Goal: Task Accomplishment & Management: Use online tool/utility

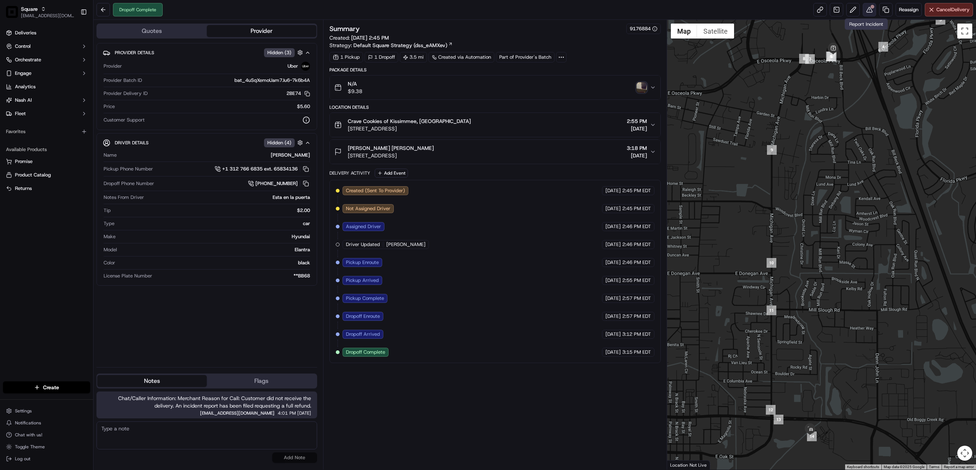
click at [863, 9] on button at bounding box center [869, 9] width 13 height 13
click at [635, 87] on div "N/A $9.38" at bounding box center [492, 87] width 316 height 15
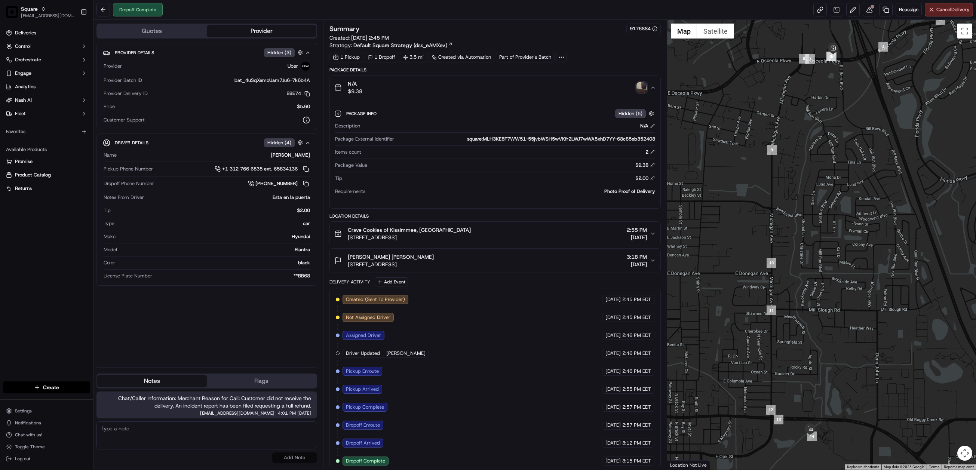
click at [640, 89] on img "button" at bounding box center [641, 87] width 10 height 10
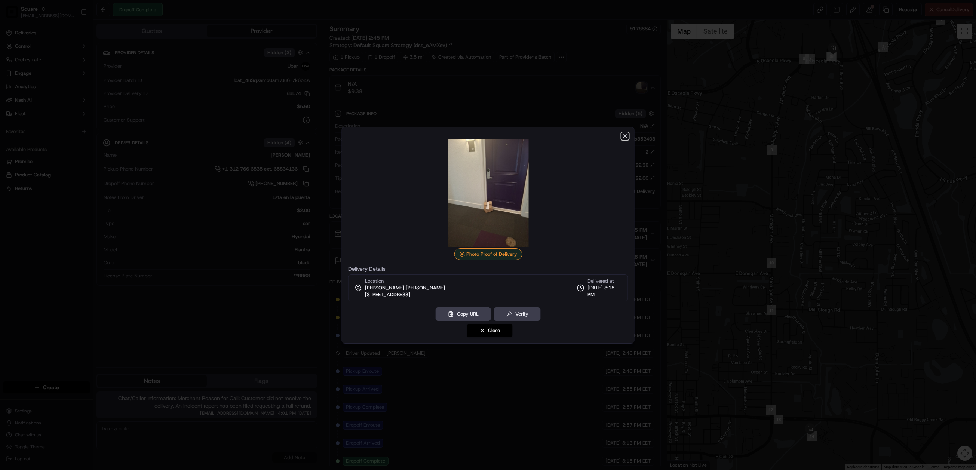
click at [624, 134] on icon "button" at bounding box center [625, 136] width 6 height 6
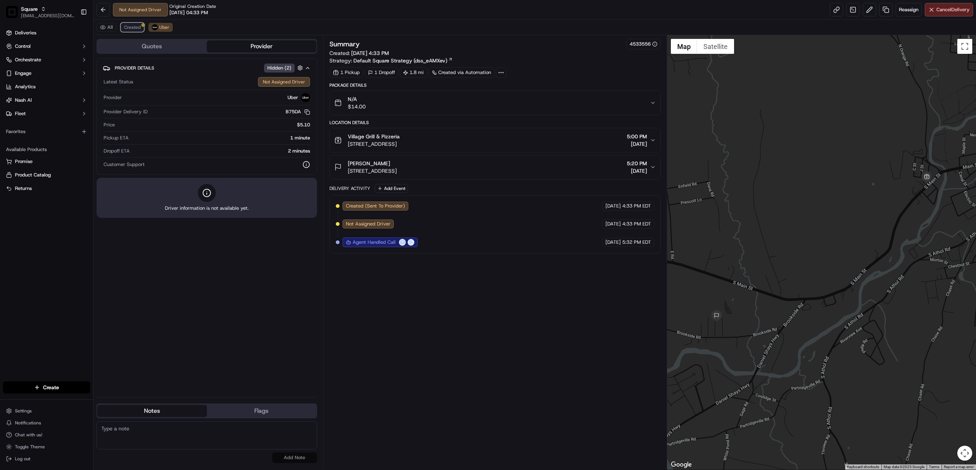
click at [133, 31] on button "Created" at bounding box center [132, 27] width 23 height 9
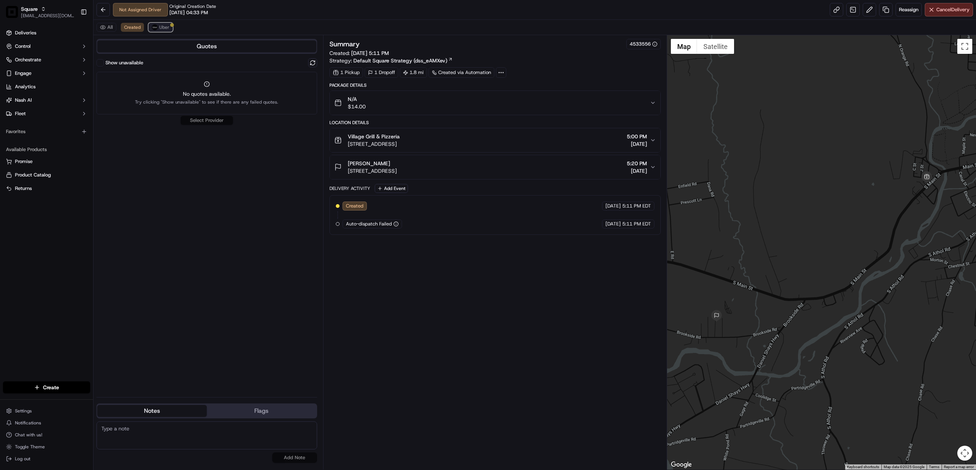
click at [154, 31] on button "Uber" at bounding box center [160, 27] width 24 height 9
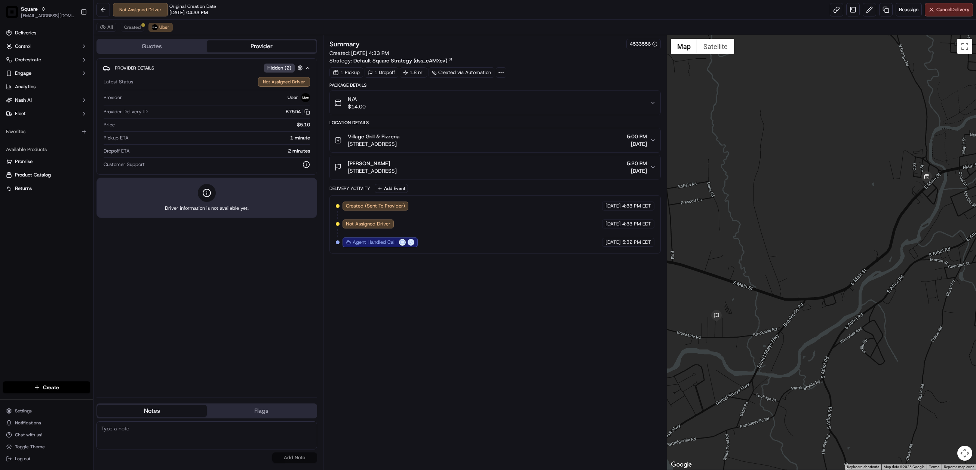
click at [654, 105] on icon "button" at bounding box center [653, 103] width 6 height 6
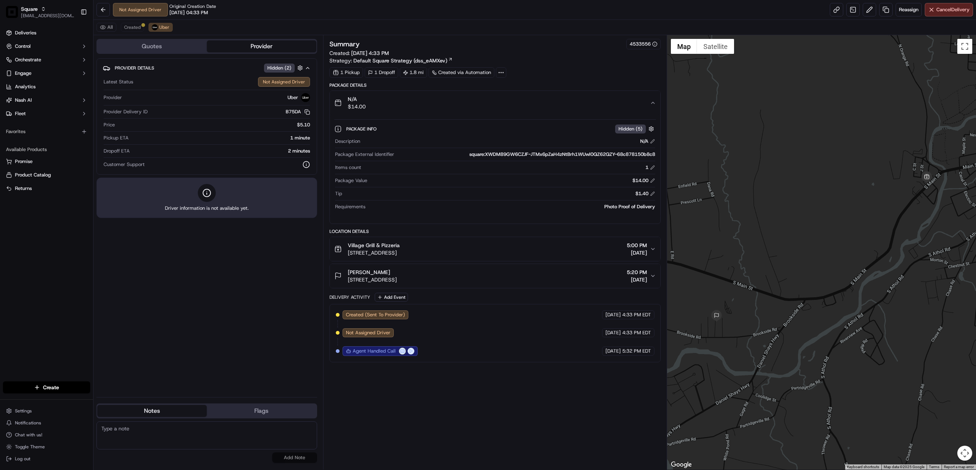
click at [655, 250] on icon "button" at bounding box center [653, 249] width 6 height 6
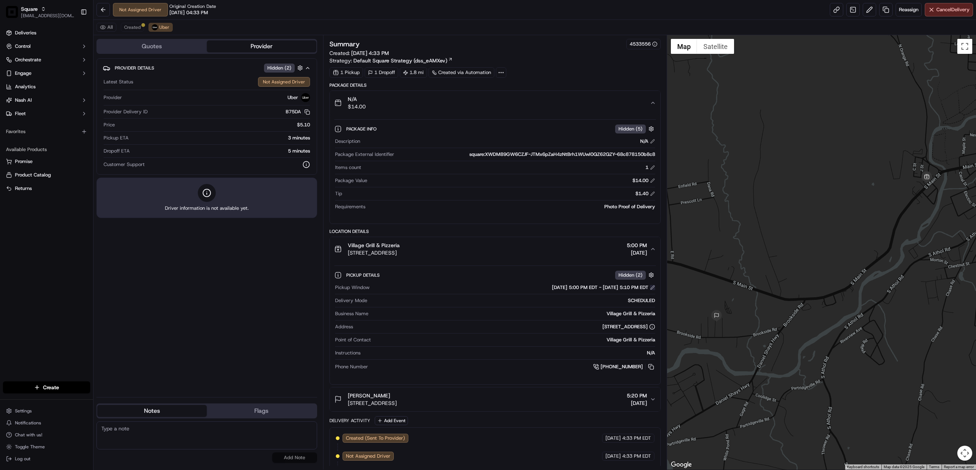
click at [650, 289] on button at bounding box center [652, 287] width 5 height 5
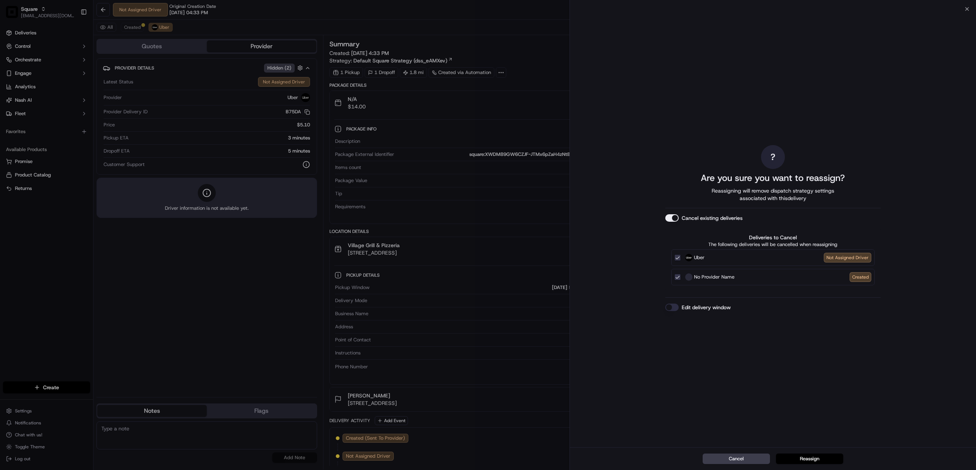
click at [676, 218] on button "Cancel existing deliveries" at bounding box center [671, 217] width 13 height 7
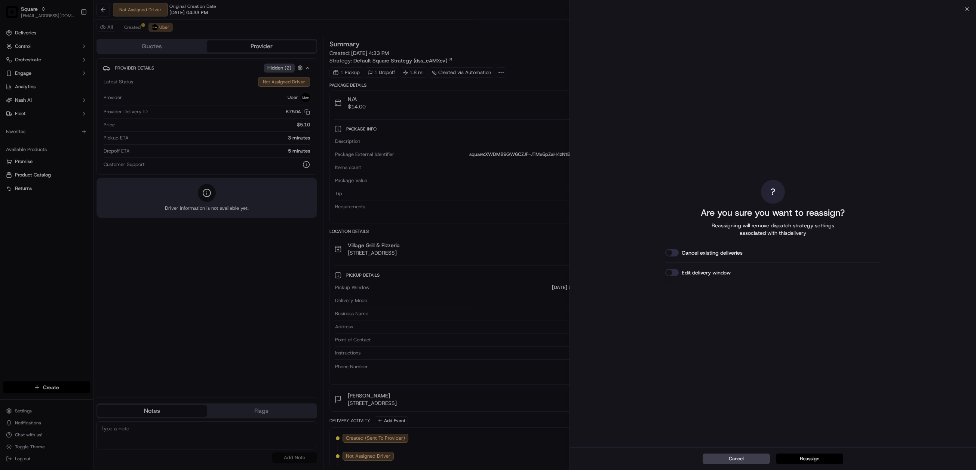
click at [811, 460] on button "Reassign" at bounding box center [809, 459] width 67 height 10
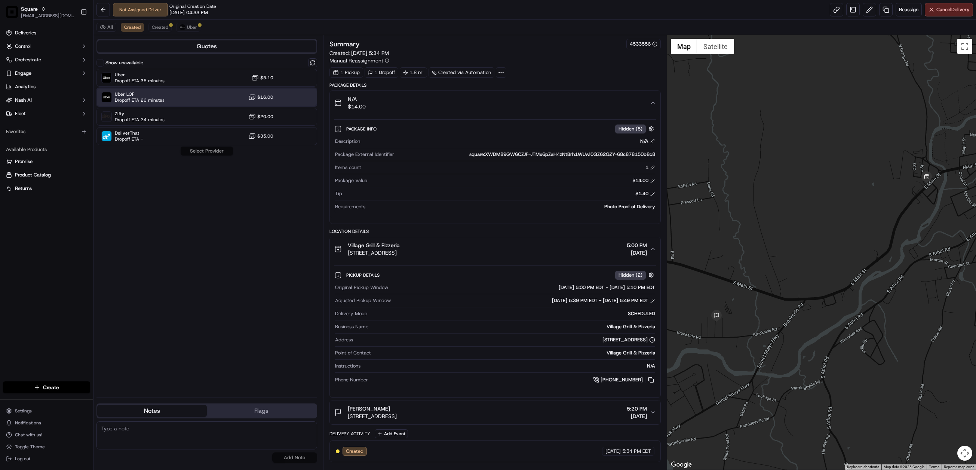
click at [215, 99] on div "Uber LOF Dropoff ETA 26 minutes $16.00" at bounding box center [206, 97] width 221 height 18
click at [216, 153] on button "Assign Provider" at bounding box center [206, 151] width 53 height 9
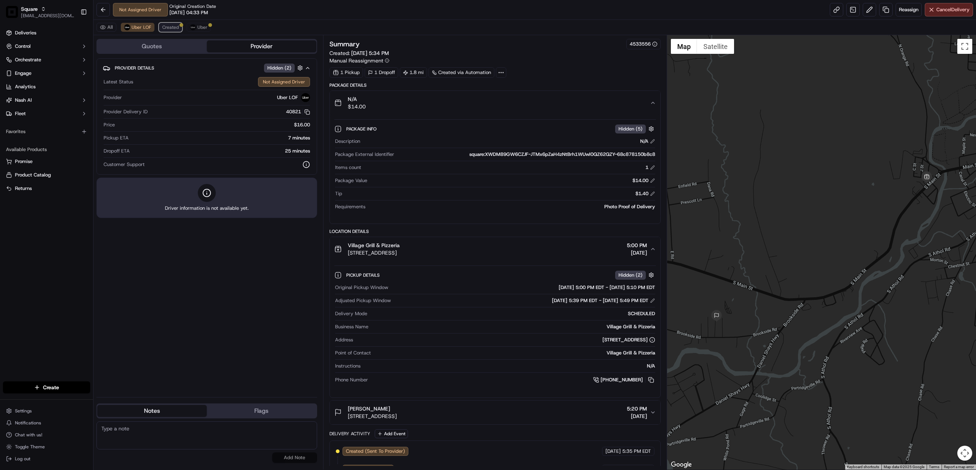
click at [169, 30] on span "Created" at bounding box center [170, 27] width 16 height 6
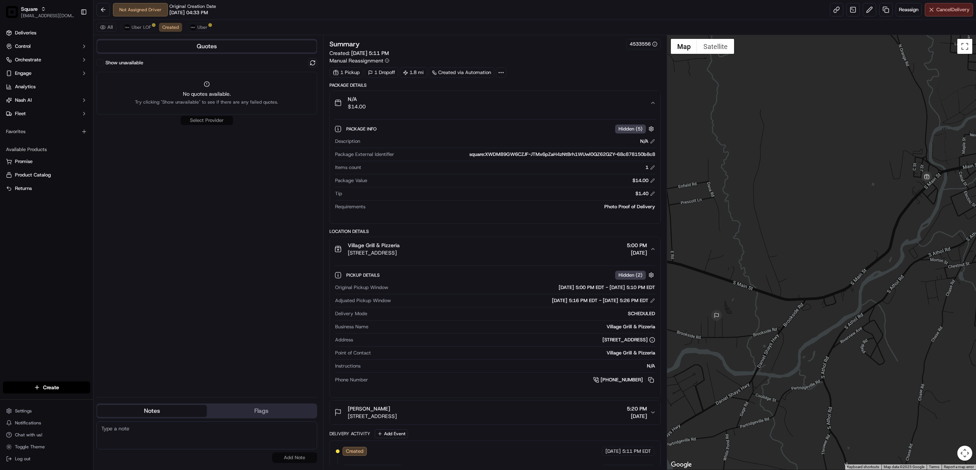
click at [946, 13] on span "Cancel Delivery" at bounding box center [952, 9] width 33 height 7
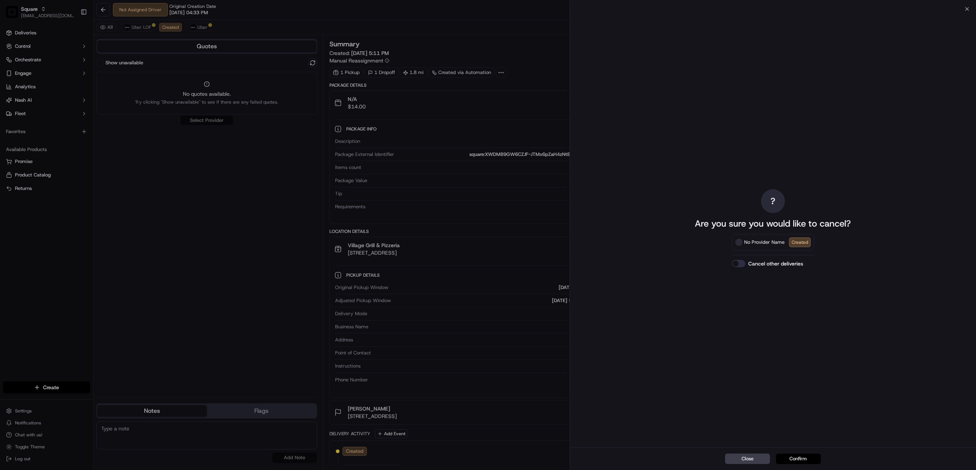
click at [800, 458] on button "Confirm" at bounding box center [798, 459] width 45 height 10
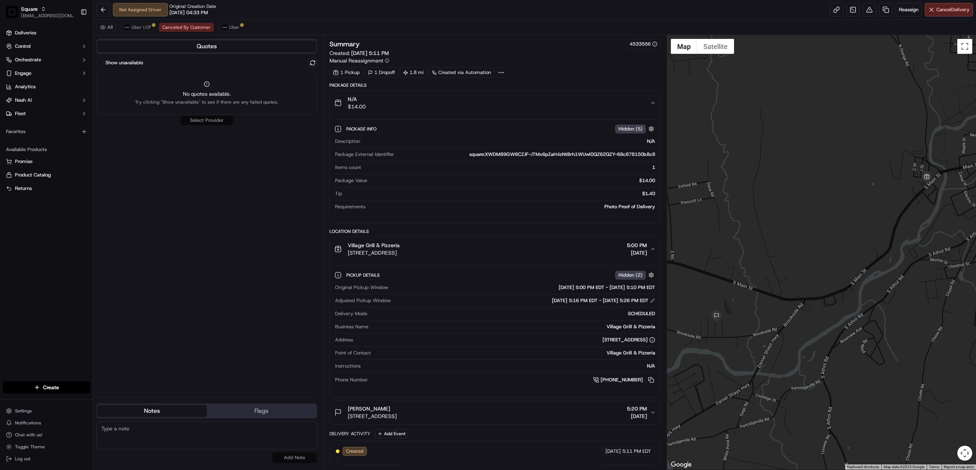
click at [183, 191] on div "Show unavailable No quotes available. Try clicking "Show unavailable" to see if…" at bounding box center [206, 224] width 221 height 333
click at [193, 431] on textarea at bounding box center [206, 435] width 221 height 28
paste textarea "Chat/Caller Information: Merchant Reason for Call: Resolution:"
click at [140, 436] on textarea "Chat/Caller Information: Merchant Reason for Call: Resolution:" at bounding box center [206, 435] width 221 height 28
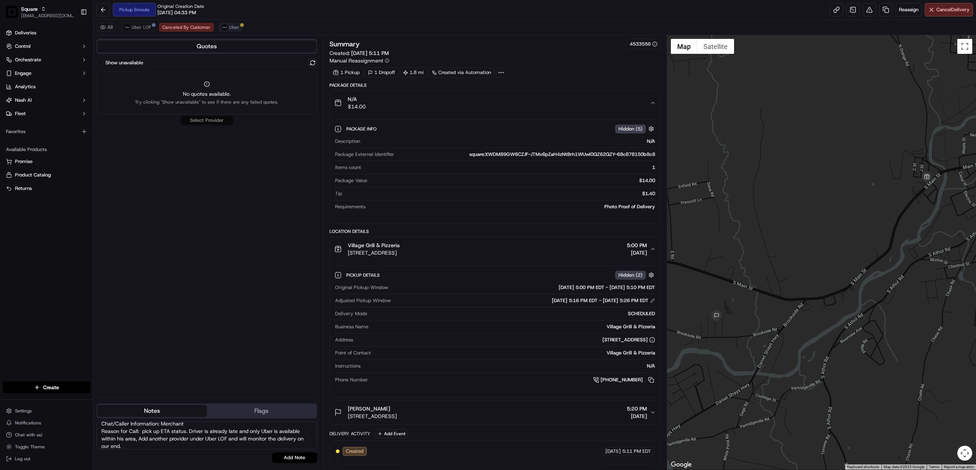
type textarea "Chat/Caller Information: Merchant Reason for Call: pick up ETA status. Driver i…"
click at [232, 24] on button "Uber" at bounding box center [230, 27] width 24 height 9
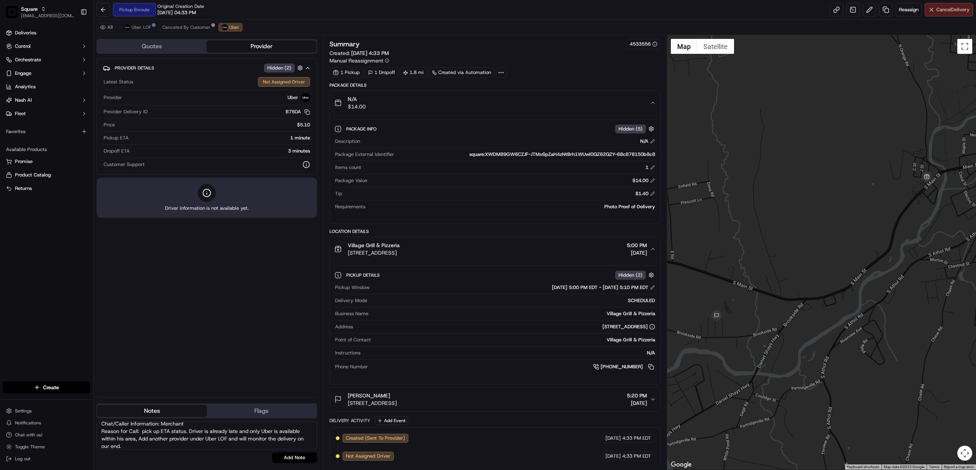
click at [955, 10] on span "Cancel Delivery" at bounding box center [952, 9] width 33 height 7
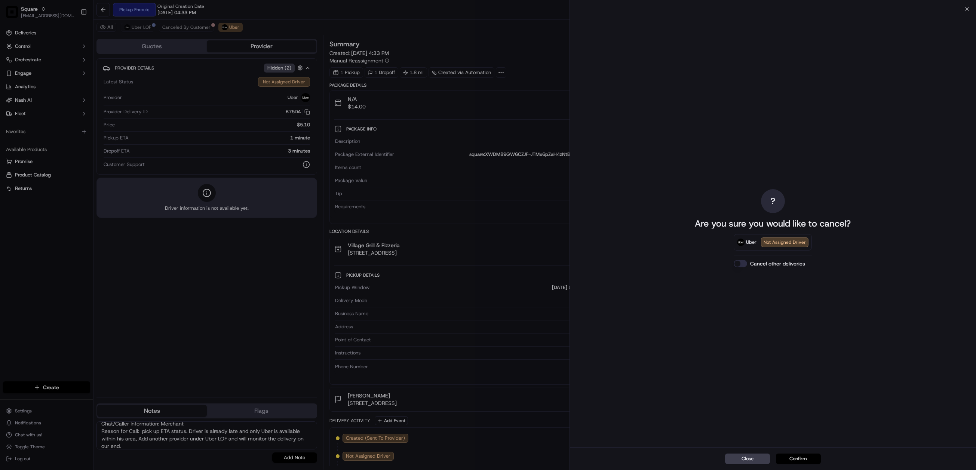
click at [808, 458] on button "Confirm" at bounding box center [798, 459] width 45 height 10
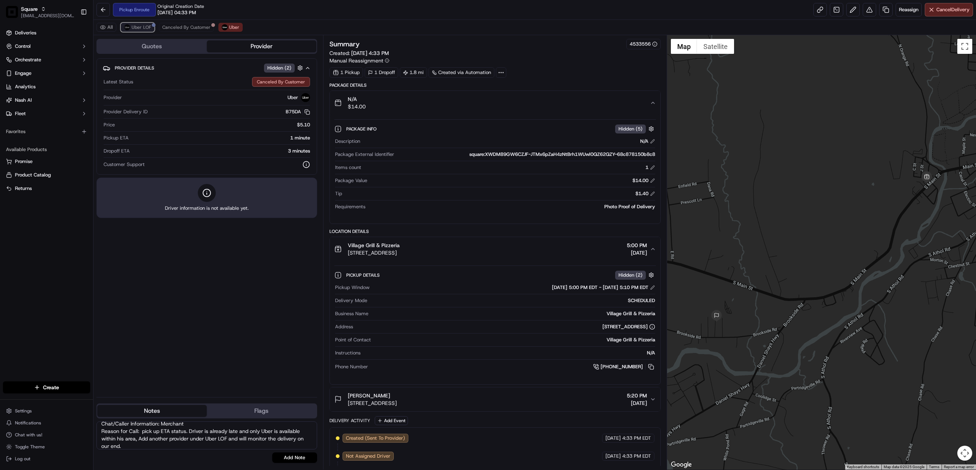
click at [142, 27] on span "Uber LOF" at bounding box center [141, 27] width 19 height 6
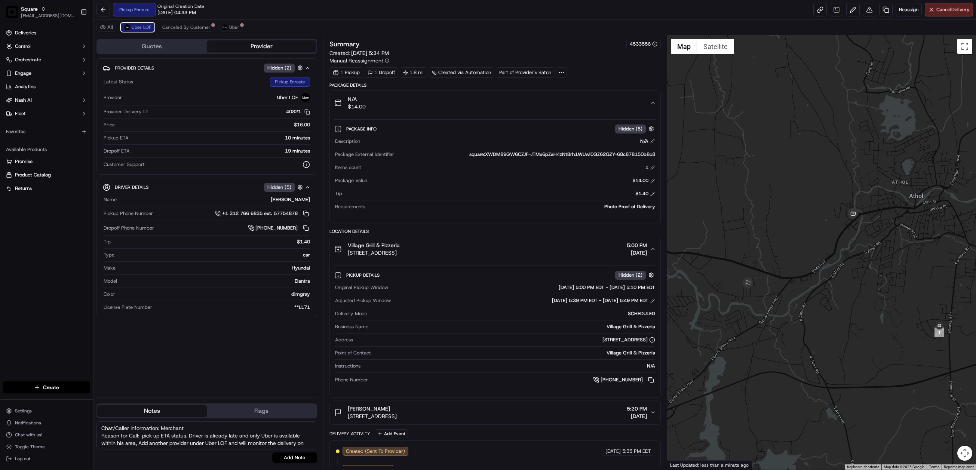
scroll to position [0, 0]
click at [299, 457] on button "Add Note" at bounding box center [294, 457] width 45 height 10
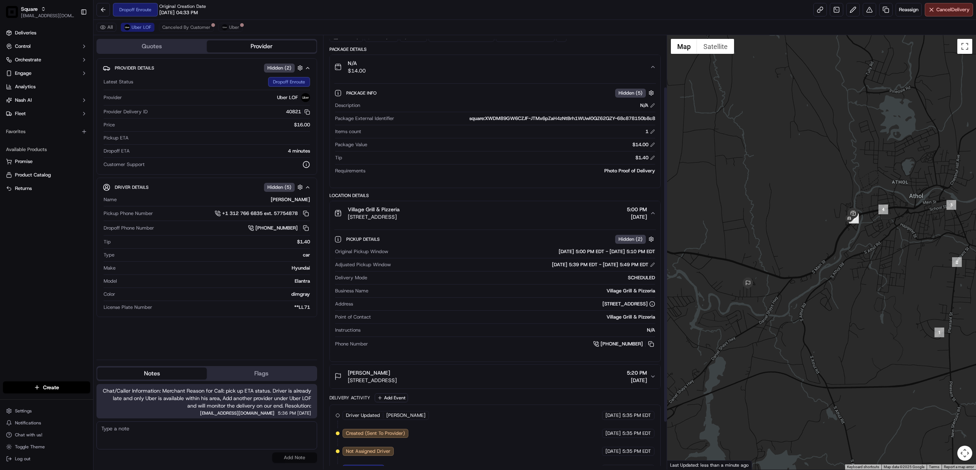
scroll to position [16, 0]
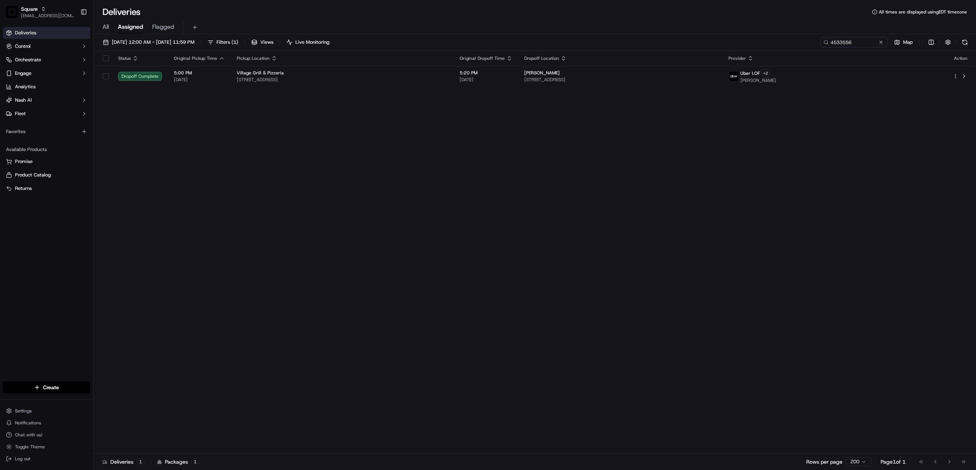
click at [834, 47] on div "09/15/2025 12:00 AM - 09/15/2025 11:59 PM Filters ( 1 ) Views Live Monitoring 4…" at bounding box center [534, 44] width 882 height 14
click at [834, 47] on input "4533556" at bounding box center [843, 42] width 90 height 10
paste input "7029822"
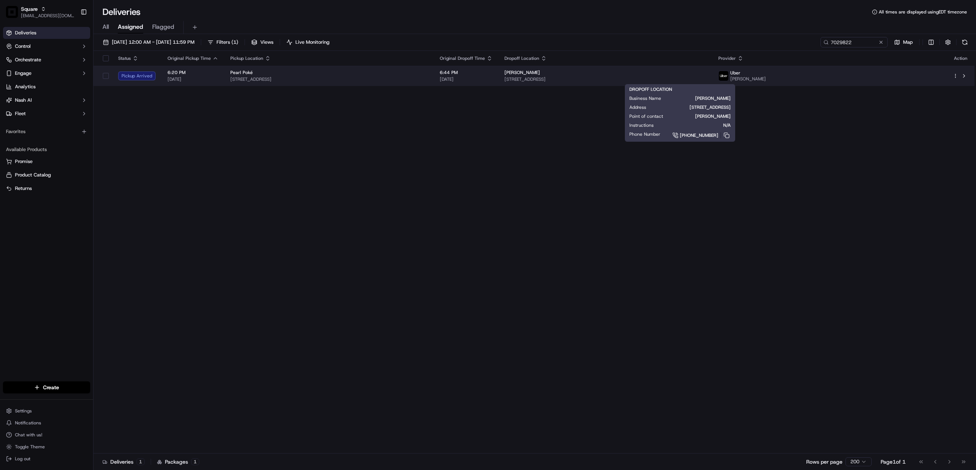
click at [670, 76] on div "[PERSON_NAME]" at bounding box center [605, 73] width 202 height 6
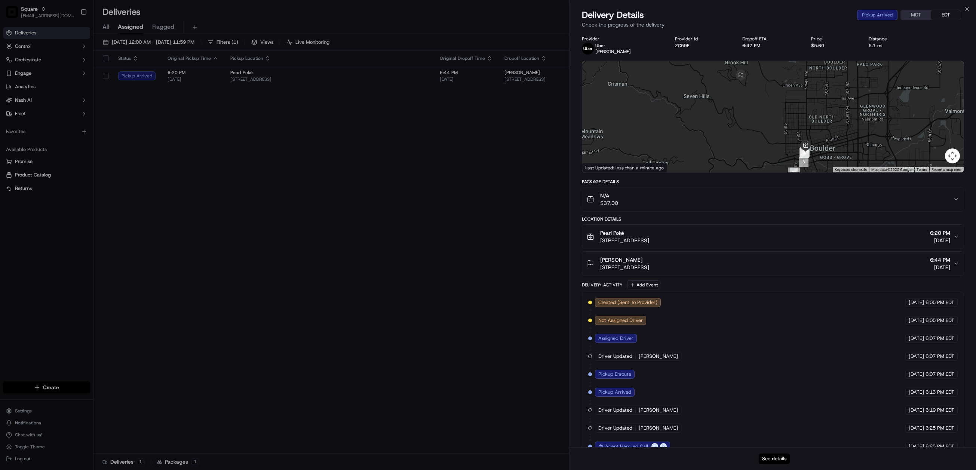
click at [774, 459] on button "See details" at bounding box center [774, 459] width 31 height 10
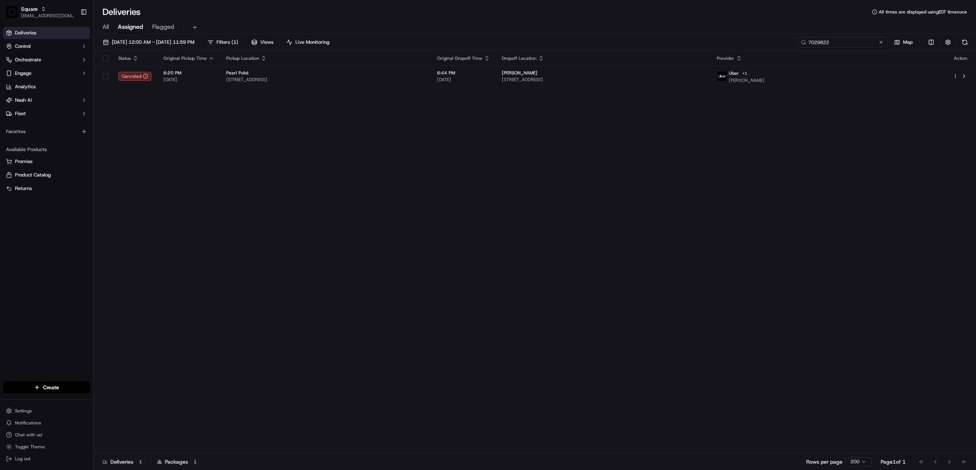
click at [840, 42] on input "7029822" at bounding box center [843, 42] width 90 height 10
paste input "5880553"
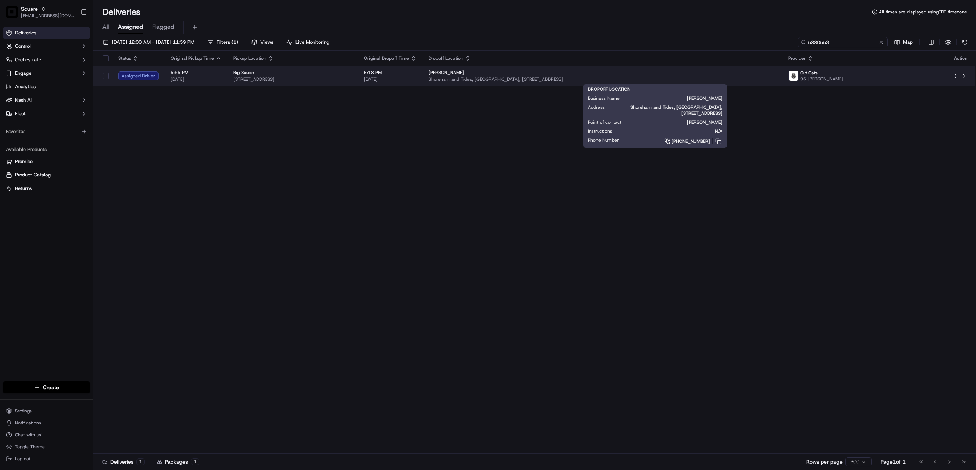
type input "5880553"
click at [548, 74] on div "daniel obrien" at bounding box center [602, 73] width 348 height 6
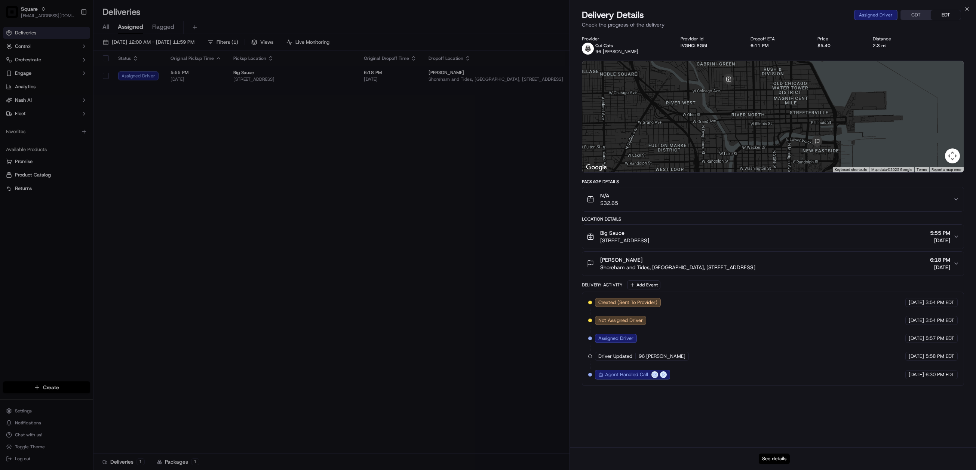
click at [774, 459] on button "See details" at bounding box center [774, 459] width 31 height 10
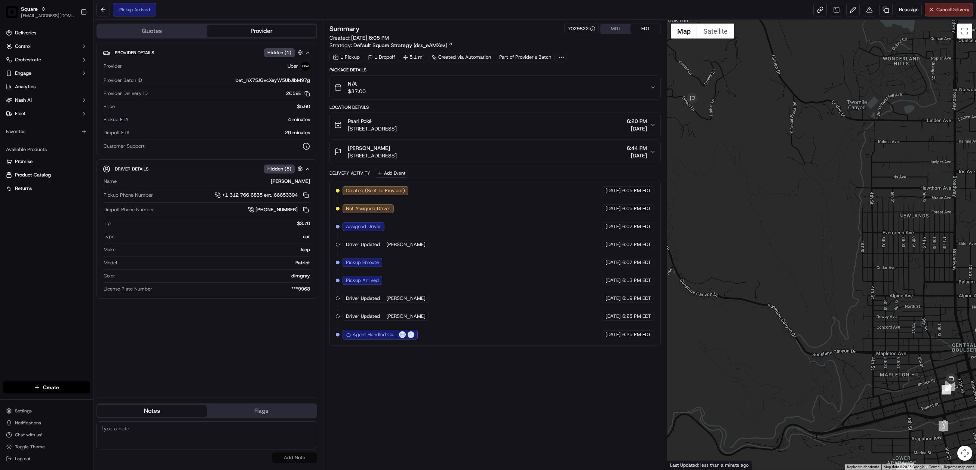
click at [615, 26] on button "MDT" at bounding box center [615, 29] width 30 height 10
click at [392, 390] on div "Summary 7029822 MDT EDT Created: [DATE] 4:05 PM Strategy: Default Square Strate…" at bounding box center [494, 245] width 331 height 442
click at [391, 390] on div "Summary 7029822 MDT EDT Created: [DATE] 4:05 PM Strategy: Default Square Strate…" at bounding box center [494, 245] width 331 height 442
click at [943, 11] on span "Cancel Delivery" at bounding box center [952, 9] width 33 height 7
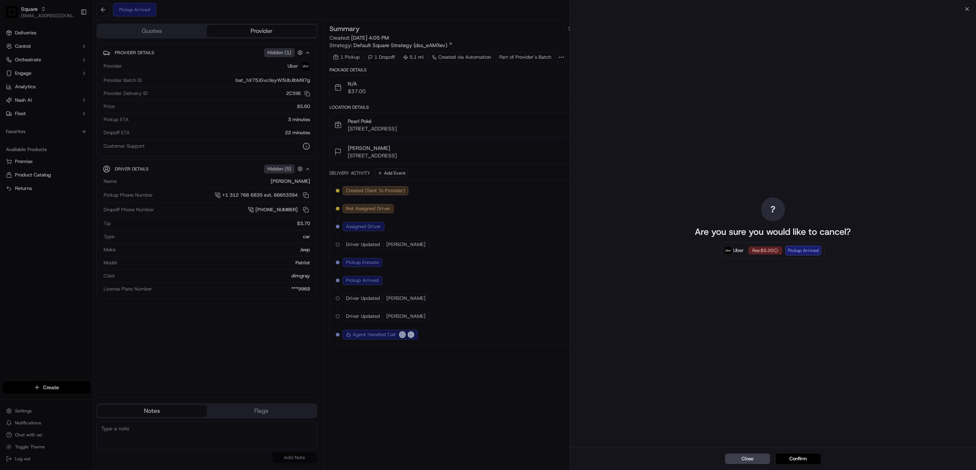
click at [800, 459] on button "Confirm" at bounding box center [798, 459] width 45 height 10
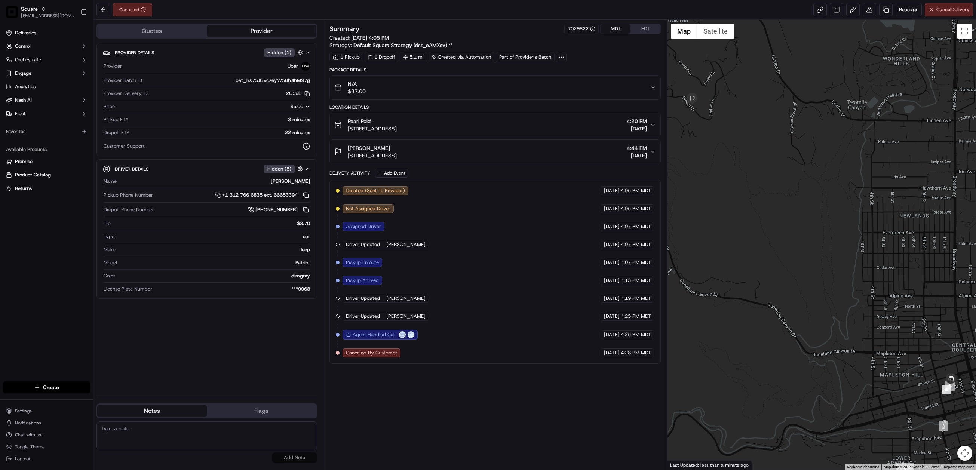
click at [651, 125] on icon "button" at bounding box center [653, 125] width 6 height 6
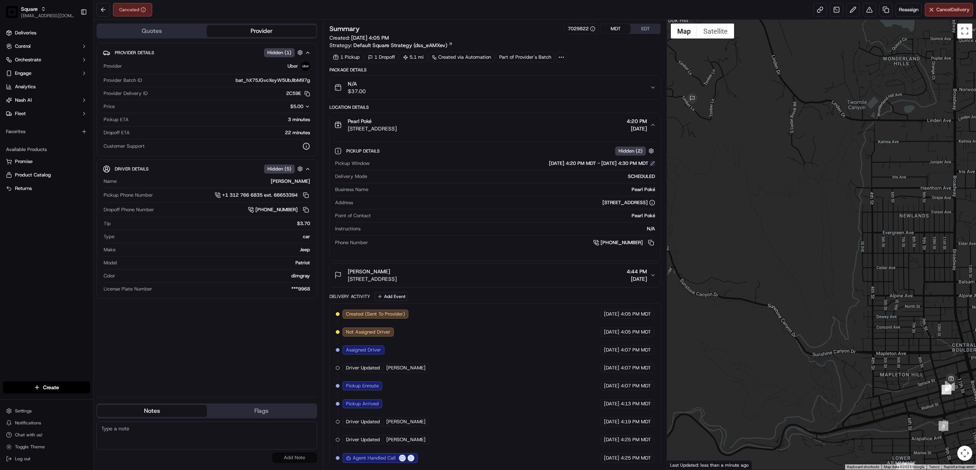
click at [654, 166] on button at bounding box center [652, 163] width 5 height 5
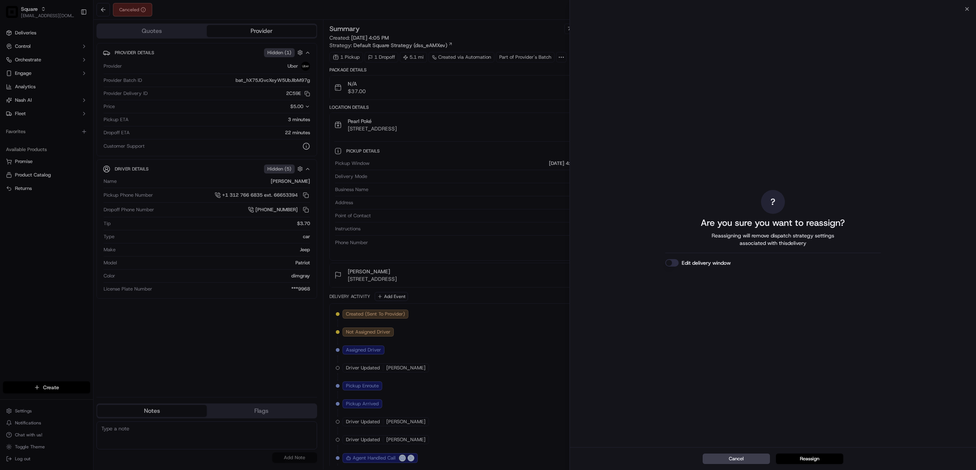
click at [668, 263] on button "Edit delivery window" at bounding box center [671, 262] width 13 height 7
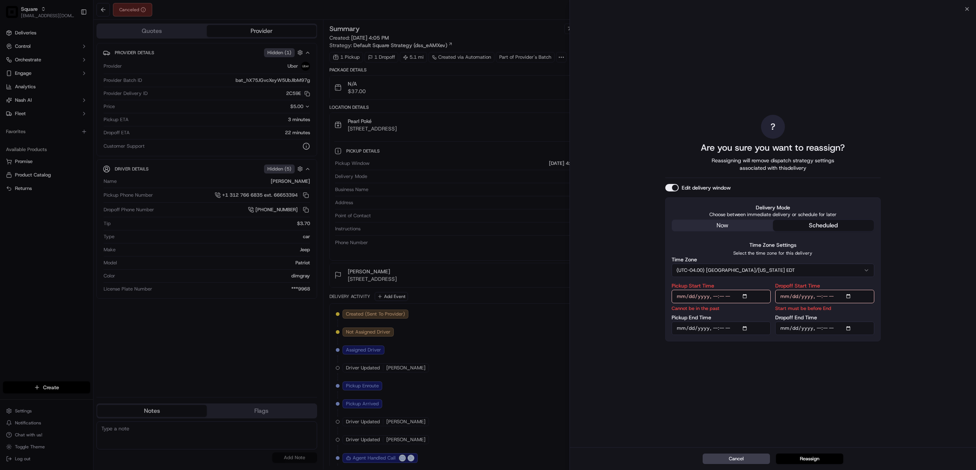
click at [761, 271] on button "(UTC-04.00) [GEOGRAPHIC_DATA]/[US_STATE] EDT" at bounding box center [772, 270] width 203 height 13
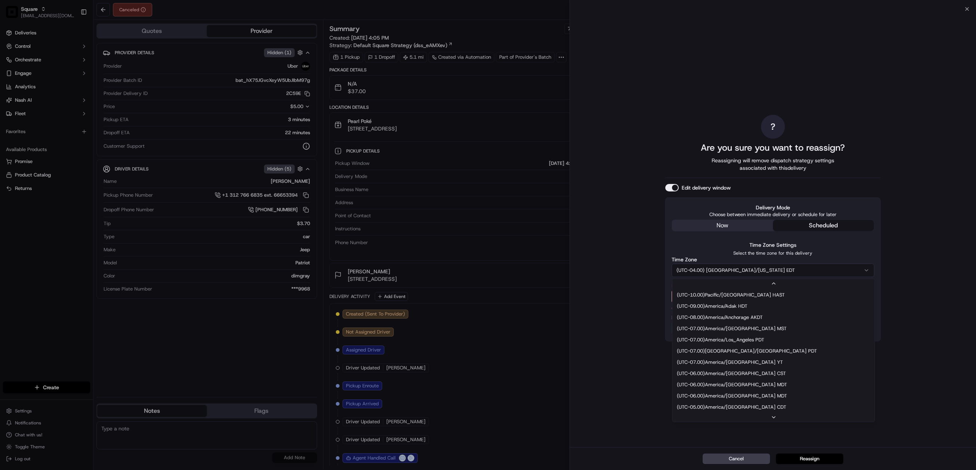
scroll to position [56, 0]
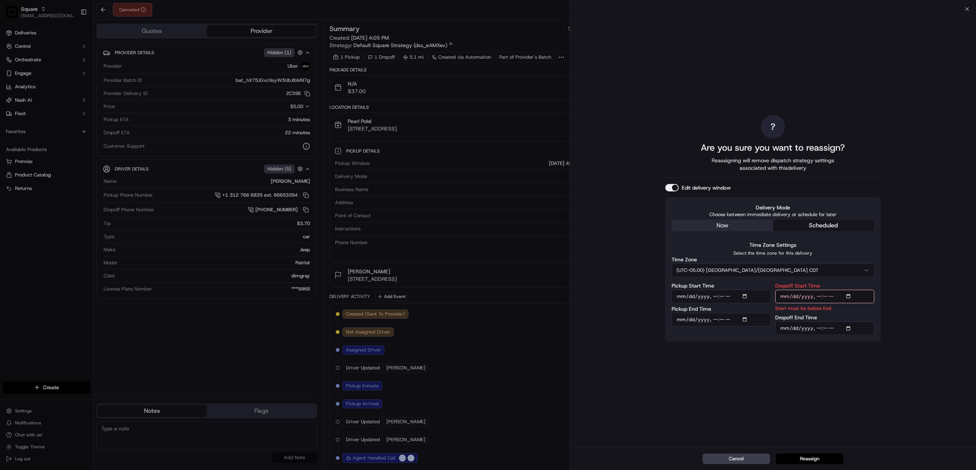
click at [747, 297] on input "Pickup Start Time" at bounding box center [720, 296] width 99 height 13
type input "2025-09-15T18:50"
click at [840, 371] on div "? Are you sure you want to reassign? Reassigning will remove dispatch strategy …" at bounding box center [772, 227] width 215 height 435
click at [747, 328] on input "Pickup End Time" at bounding box center [720, 328] width 99 height 13
type input "2025-09-15T19:00"
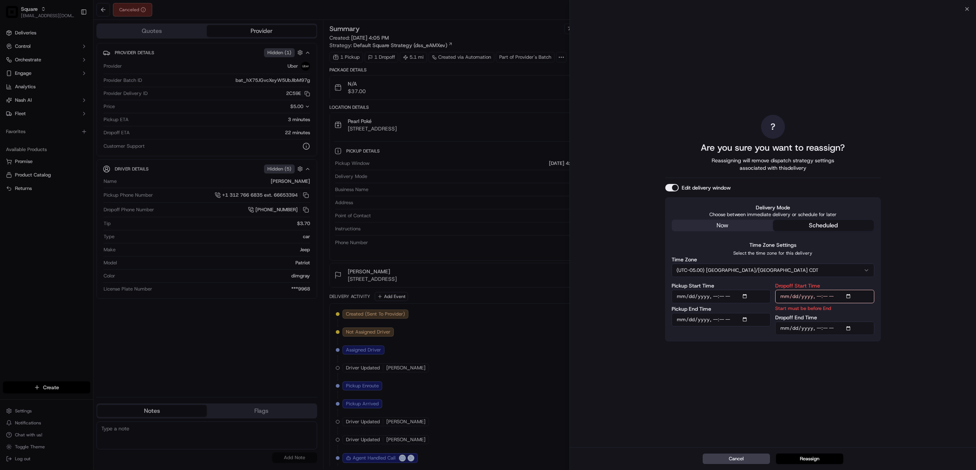
click at [846, 361] on div "? Are you sure you want to reassign? Reassigning will remove dispatch strategy …" at bounding box center [772, 227] width 215 height 435
click at [851, 295] on input "Dropoff Start Time" at bounding box center [824, 296] width 99 height 13
type input "2025-09-15T19:15"
click at [944, 300] on div "? Are you sure you want to reassign? Reassigning will remove dispatch strategy …" at bounding box center [773, 228] width 406 height 438
click at [851, 328] on input "Dropoff End Time" at bounding box center [824, 328] width 99 height 13
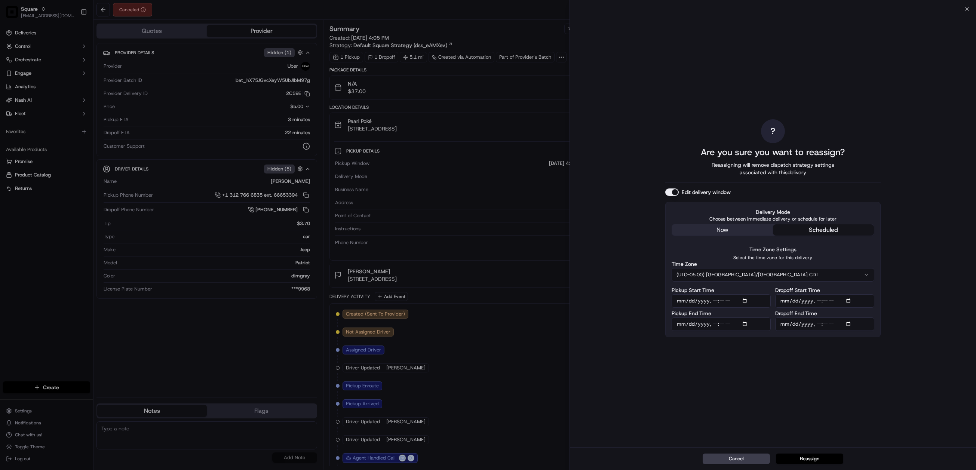
type input "2025-09-15T19:30"
click at [939, 303] on div "? Are you sure you want to reassign? Reassigning will remove dispatch strategy …" at bounding box center [773, 228] width 406 height 438
click at [810, 457] on button "Reassign" at bounding box center [809, 459] width 67 height 10
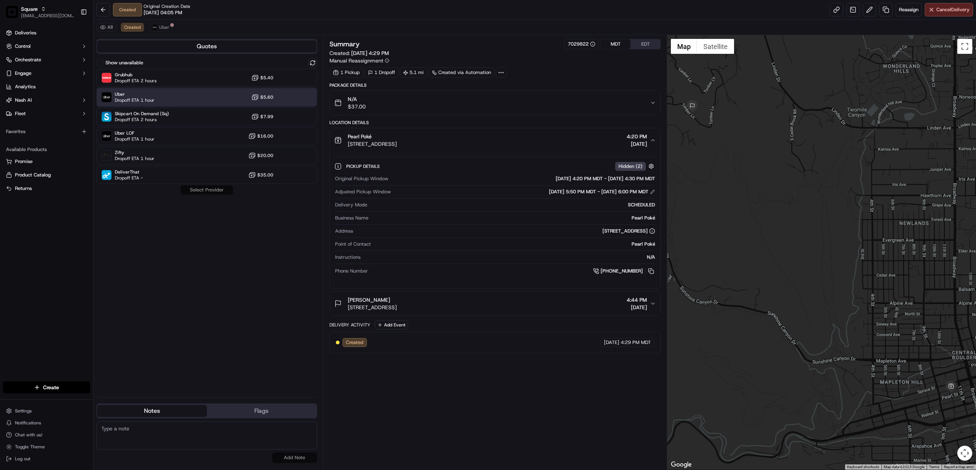
click at [181, 98] on div "Uber Dropoff ETA 1 hour $5.60" at bounding box center [206, 97] width 221 height 18
click at [942, 9] on span "Cancel Delivery" at bounding box center [952, 9] width 33 height 7
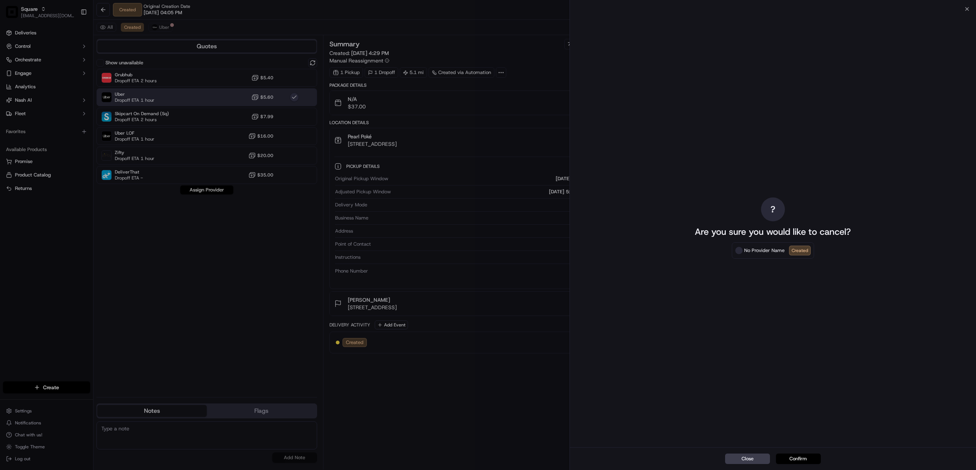
click at [801, 458] on button "Confirm" at bounding box center [798, 459] width 45 height 10
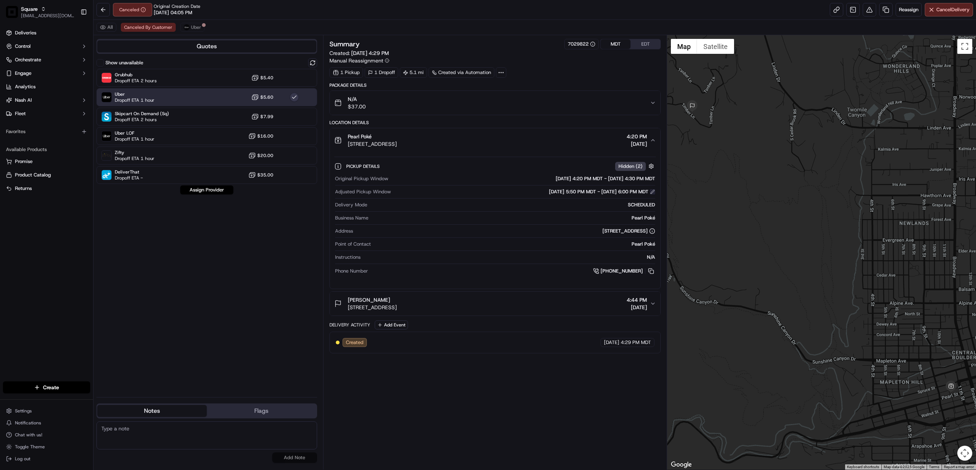
click at [653, 193] on button at bounding box center [652, 191] width 5 height 5
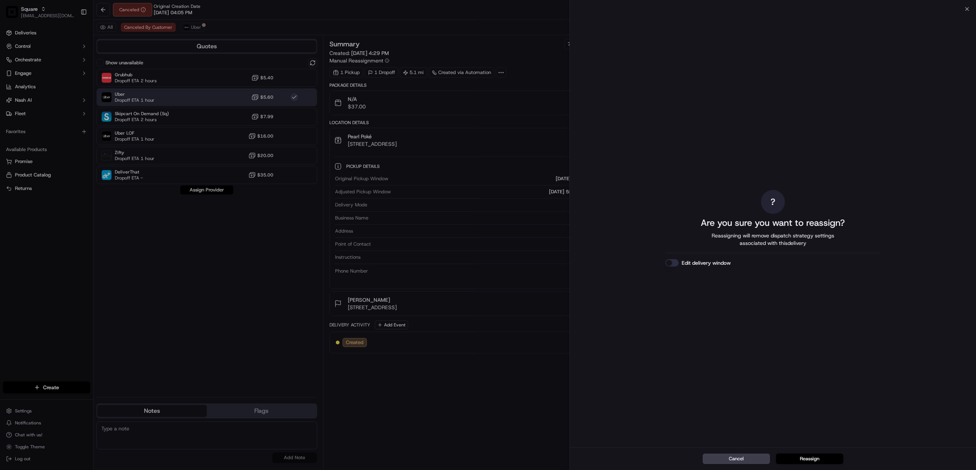
click at [668, 263] on button "Edit delivery window" at bounding box center [671, 262] width 13 height 7
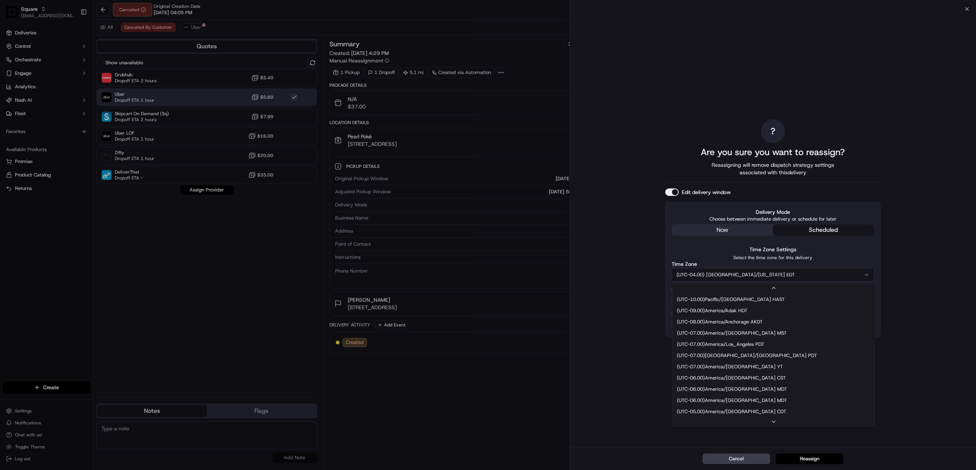
click at [760, 277] on button "(UTC-04.00) America/New York EDT" at bounding box center [772, 274] width 203 height 13
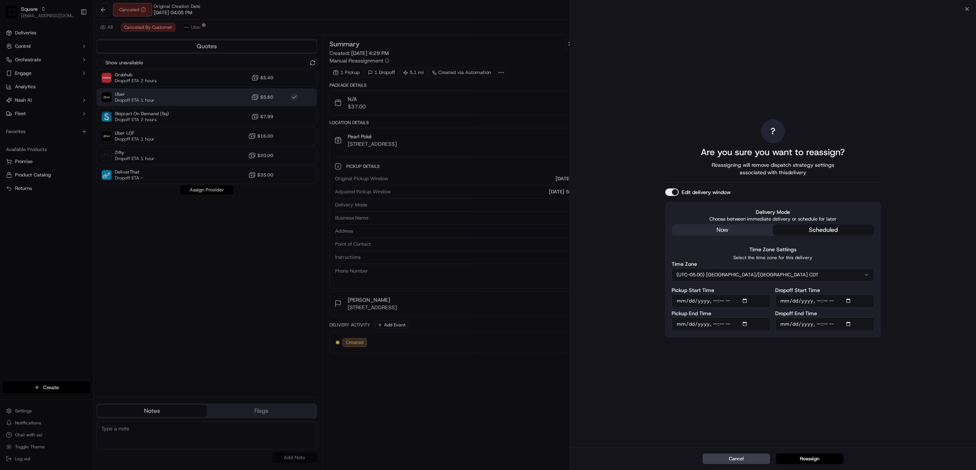
click at [746, 299] on input "Pickup Start Time" at bounding box center [720, 300] width 99 height 13
type input "2025-09-15T18:50"
click at [860, 370] on div "? Are you sure you want to reassign? Reassigning will remove dispatch strategy …" at bounding box center [772, 227] width 215 height 435
click at [747, 323] on input "Pickup End Time" at bounding box center [720, 323] width 99 height 13
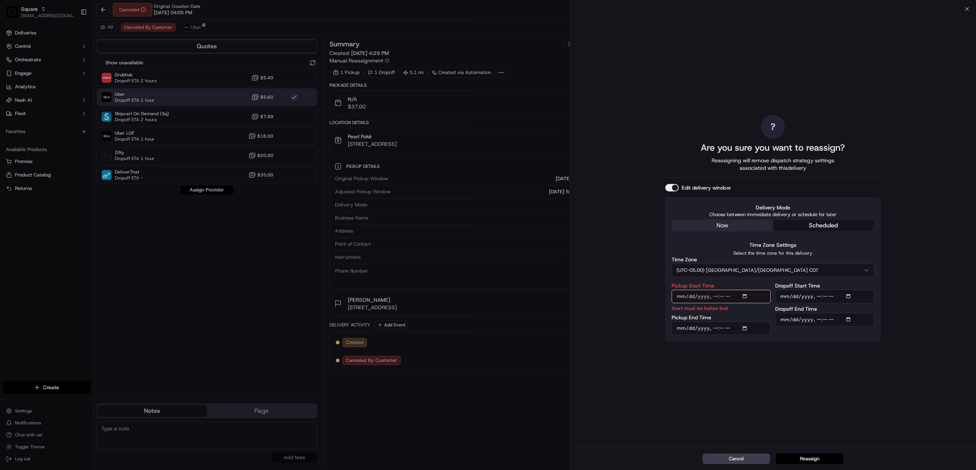
click at [848, 363] on div "? Are you sure you want to reassign? Reassigning will remove dispatch strategy …" at bounding box center [772, 227] width 215 height 435
click at [849, 295] on input "Dropoff Start Time" at bounding box center [824, 296] width 99 height 13
click at [737, 365] on div "? Are you sure you want to reassign? Reassigning will remove dispatch strategy …" at bounding box center [772, 227] width 215 height 435
click at [746, 328] on input "Pickup End Time" at bounding box center [720, 328] width 99 height 13
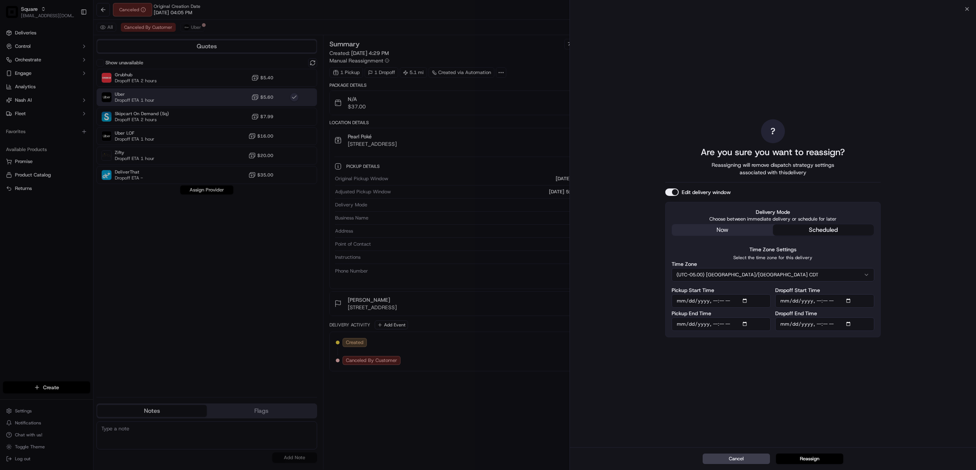
type input "2025-09-15T19:15"
click at [850, 301] on input "Dropoff Start Time" at bounding box center [824, 300] width 99 height 13
type input "2025-09-15T19:25"
click at [910, 270] on div "? Are you sure you want to reassign? Reassigning will remove dispatch strategy …" at bounding box center [773, 228] width 406 height 438
click at [849, 322] on input "Dropoff End Time" at bounding box center [824, 323] width 99 height 13
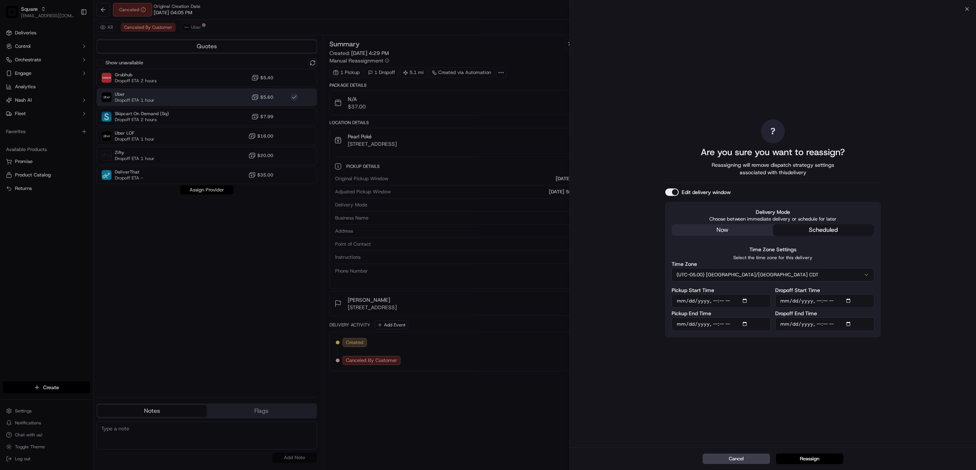
type input "2025-09-15T19:40"
click at [918, 302] on div "? Are you sure you want to reassign? Reassigning will remove dispatch strategy …" at bounding box center [773, 228] width 406 height 438
click at [816, 457] on button "Reassign" at bounding box center [809, 459] width 67 height 10
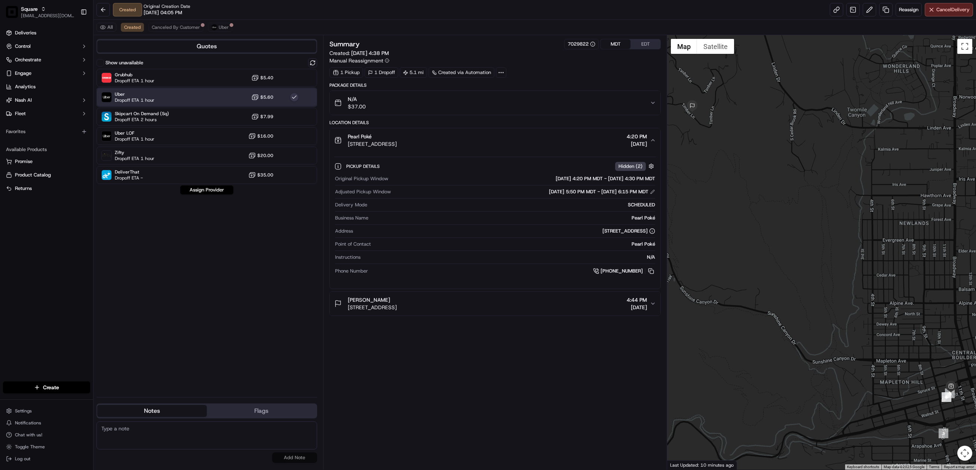
click at [188, 99] on div "Uber Dropoff ETA 1 hour $5.60" at bounding box center [206, 97] width 221 height 18
click at [216, 190] on button "Assign Provider" at bounding box center [206, 189] width 53 height 9
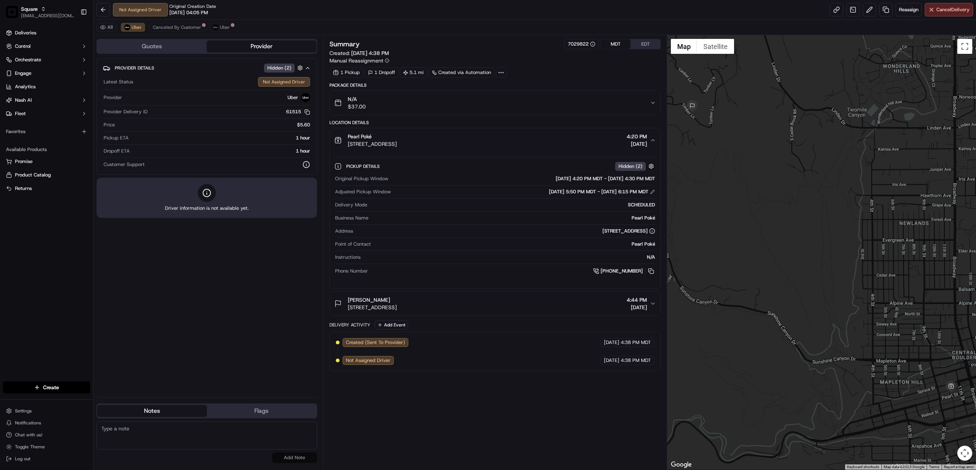
click at [160, 433] on textarea at bounding box center [206, 435] width 221 height 28
paste textarea "Chat/Caller Information: Merchant Reason for Call: Resolution:"
click at [146, 439] on textarea "Chat/Caller Information: Merchant Reason for Call: Resolution:" at bounding box center [206, 435] width 221 height 28
click at [151, 446] on textarea "Chat/Caller Information: Merchant Reason for Call: resched pick up time Resolut…" at bounding box center [206, 435] width 221 height 28
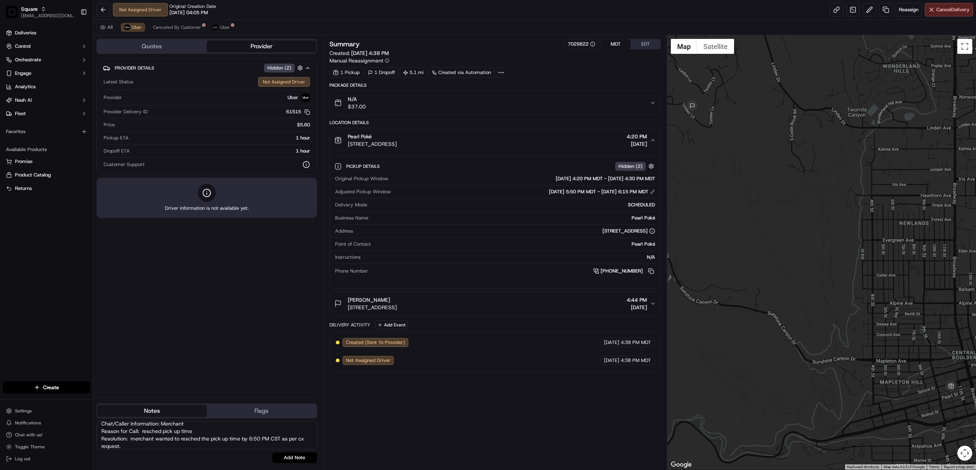
drag, startPoint x: 190, startPoint y: 438, endPoint x: 188, endPoint y: 442, distance: 4.7
click at [188, 442] on textarea "Chat/Caller Information: Merchant Reason for Call: resched pick up time Resolut…" at bounding box center [206, 435] width 221 height 28
type textarea "Chat/Caller Information: Merchant Reason for Call: resched pick up time Resolut…"
click at [301, 458] on button "Add Note" at bounding box center [294, 457] width 45 height 10
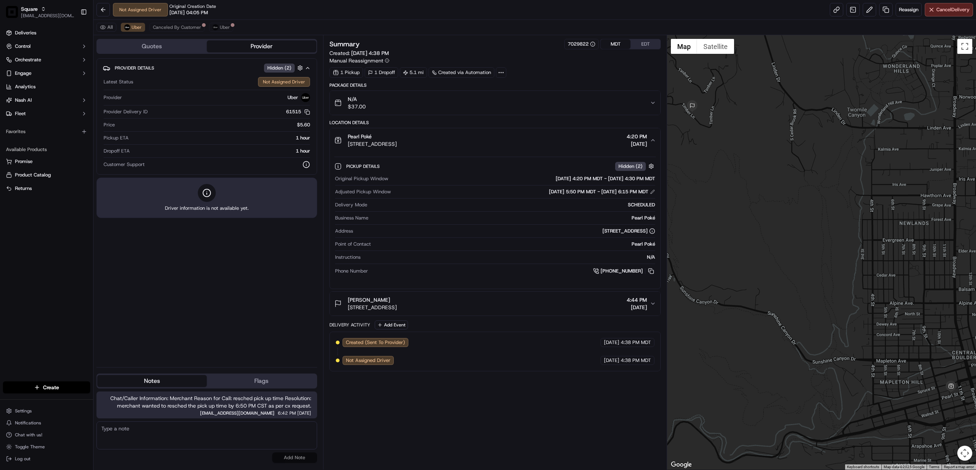
click at [135, 33] on div "All Uber Canceled By Customer Uber" at bounding box center [534, 27] width 882 height 15
click at [133, 27] on span "Uber" at bounding box center [137, 27] width 10 height 6
click at [651, 140] on icon "button" at bounding box center [653, 140] width 6 height 6
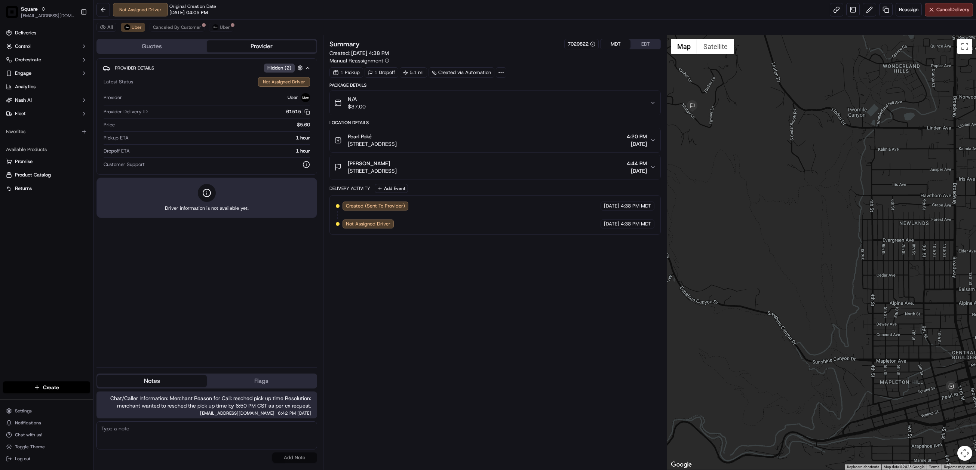
click at [652, 169] on icon "button" at bounding box center [653, 167] width 6 height 6
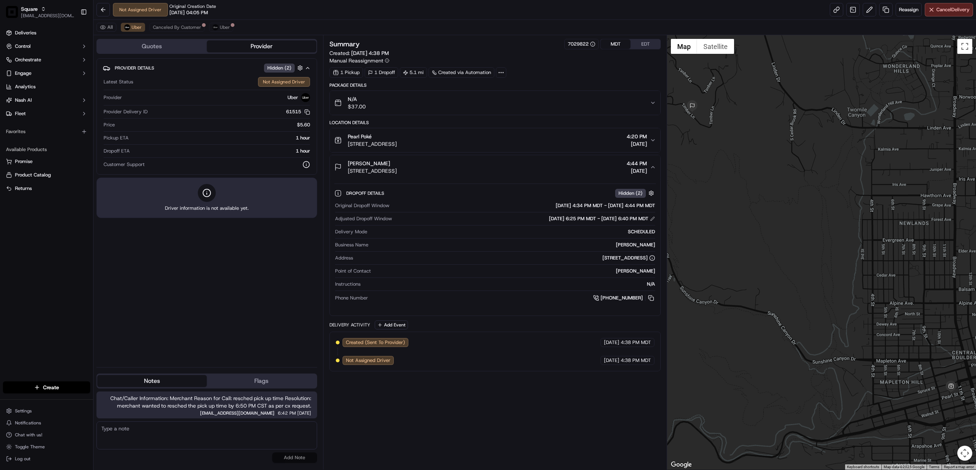
click at [617, 41] on button "MDT" at bounding box center [615, 44] width 30 height 10
click at [617, 43] on button "MDT" at bounding box center [615, 44] width 30 height 10
click at [647, 42] on button "EDT" at bounding box center [645, 44] width 30 height 10
click at [610, 45] on button "MDT" at bounding box center [615, 44] width 30 height 10
click at [182, 28] on span "Canceled By Customer" at bounding box center [177, 27] width 48 height 6
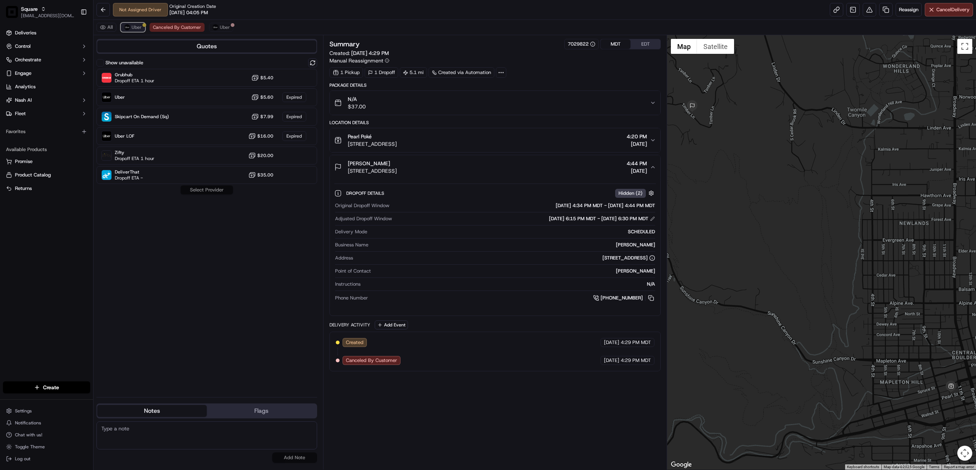
click at [136, 28] on span "Uber" at bounding box center [137, 27] width 10 height 6
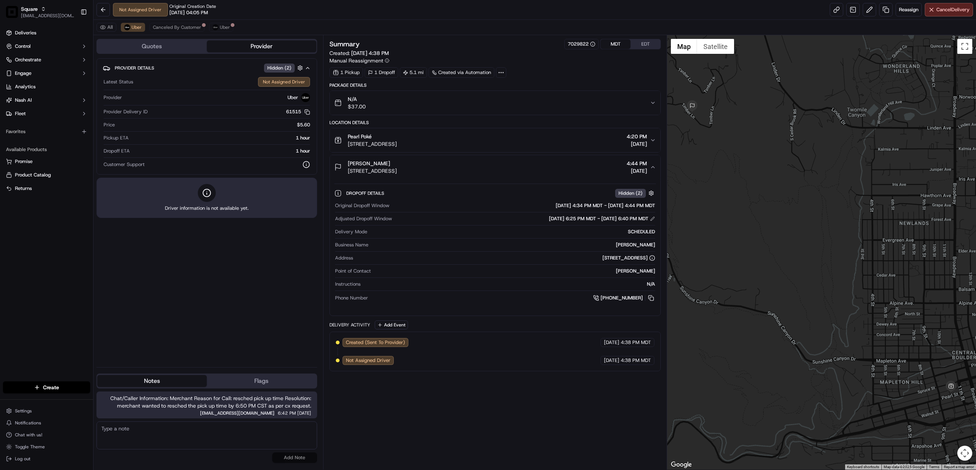
click at [653, 170] on icon "button" at bounding box center [653, 167] width 6 height 6
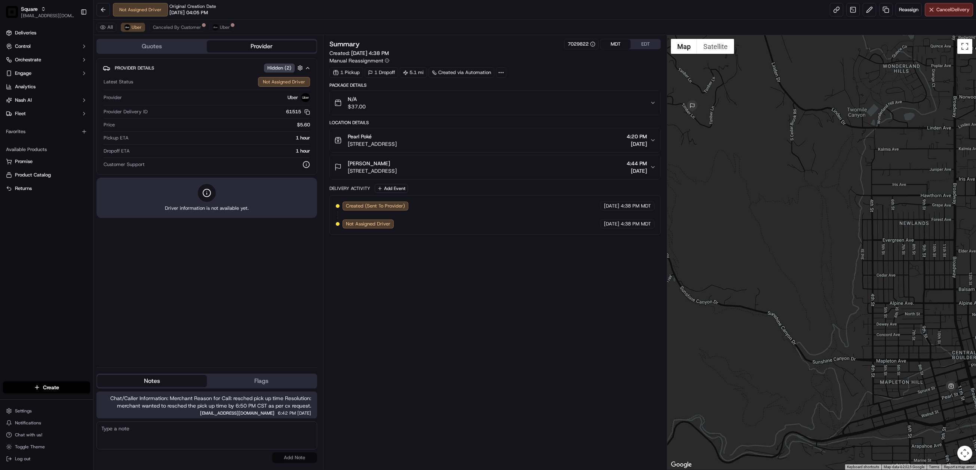
click at [651, 139] on icon "button" at bounding box center [653, 140] width 6 height 6
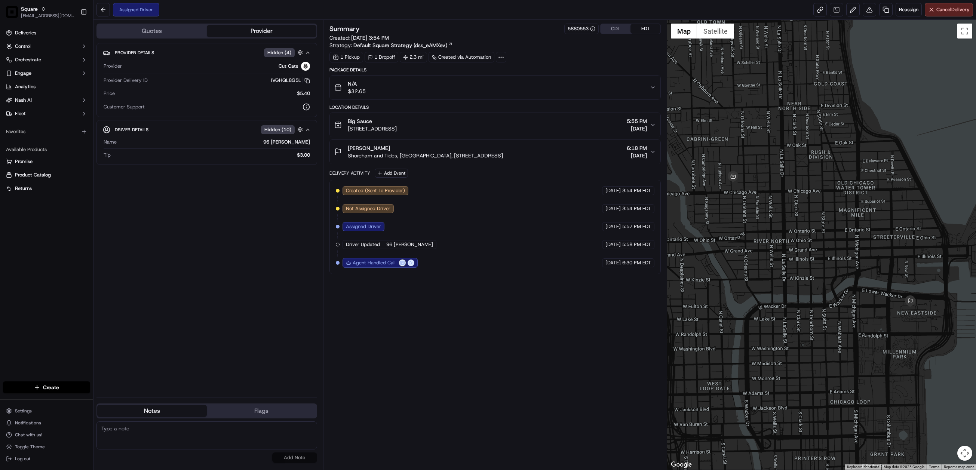
click at [159, 30] on button "Quotes" at bounding box center [152, 31] width 110 height 12
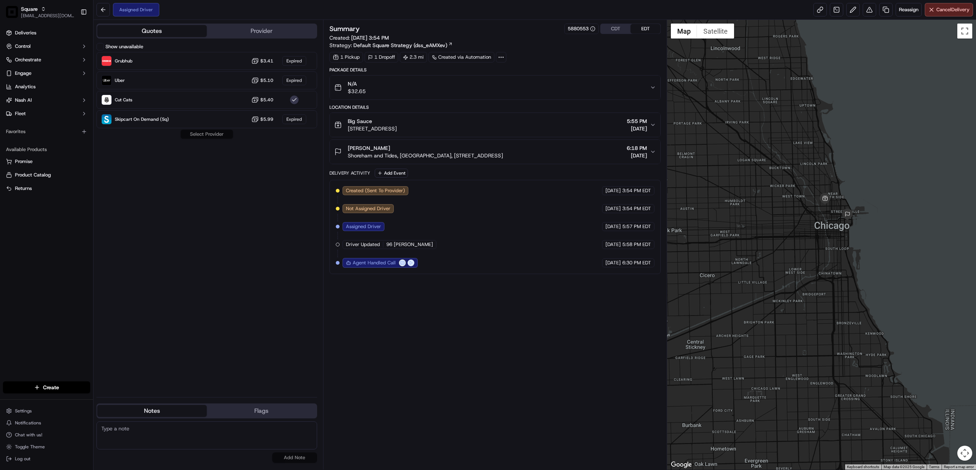
drag, startPoint x: 745, startPoint y: 250, endPoint x: 786, endPoint y: 240, distance: 42.3
click at [786, 240] on div at bounding box center [821, 245] width 309 height 450
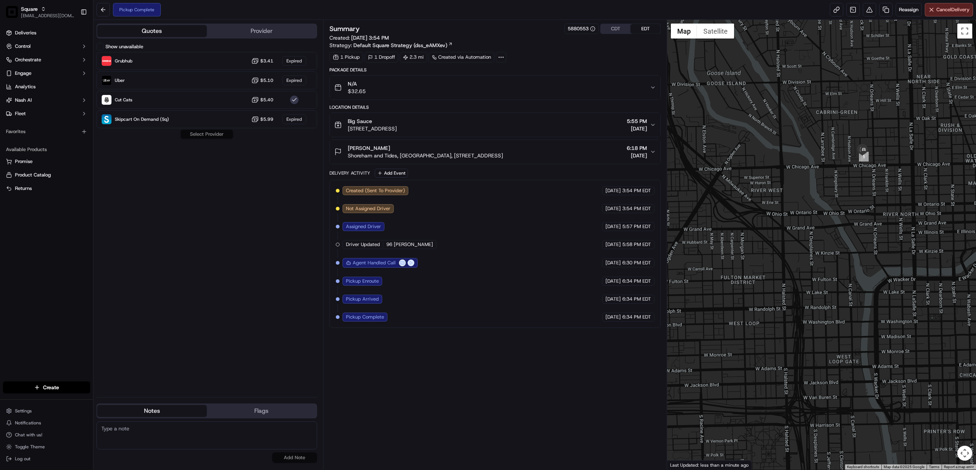
drag, startPoint x: 855, startPoint y: 165, endPoint x: 845, endPoint y: 195, distance: 31.8
click at [845, 195] on div at bounding box center [821, 245] width 309 height 450
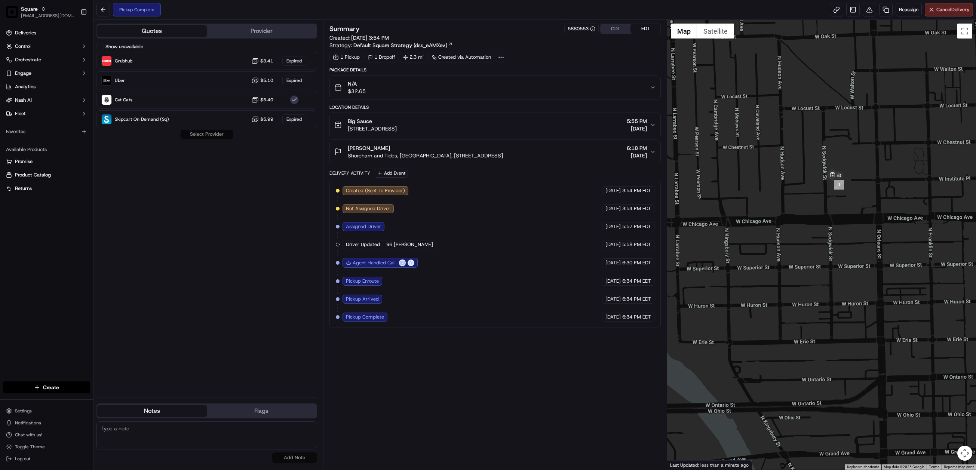
drag, startPoint x: 846, startPoint y: 137, endPoint x: 855, endPoint y: 259, distance: 123.0
click at [855, 259] on div at bounding box center [821, 245] width 309 height 450
click at [425, 389] on div "Summary 5880553 CDT EDT Created: [DATE] 3:54 PM Strategy: Default Square Strate…" at bounding box center [494, 245] width 331 height 442
click at [159, 428] on textarea at bounding box center [206, 435] width 221 height 28
paste textarea "Chat/Caller Information: Merchant Reason for Call: Resolution:"
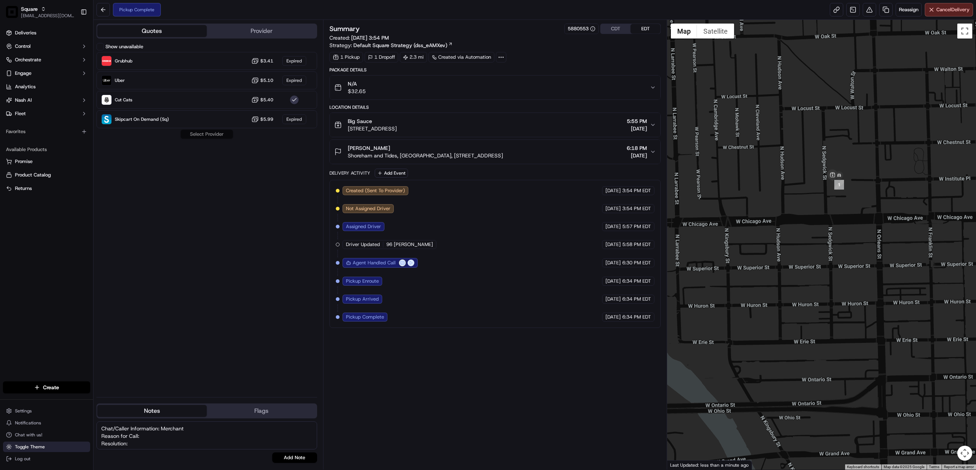
scroll to position [1, 0]
drag, startPoint x: 126, startPoint y: 443, endPoint x: 88, endPoint y: 444, distance: 37.8
click at [88, 444] on div "Square [EMAIL_ADDRESS][DOMAIN_NAME] Toggle Sidebar Deliveries Control Orchestra…" at bounding box center [488, 235] width 976 height 470
click at [151, 439] on textarea "Chat/Caller Information: Merchant Reason for Call:" at bounding box center [206, 435] width 221 height 28
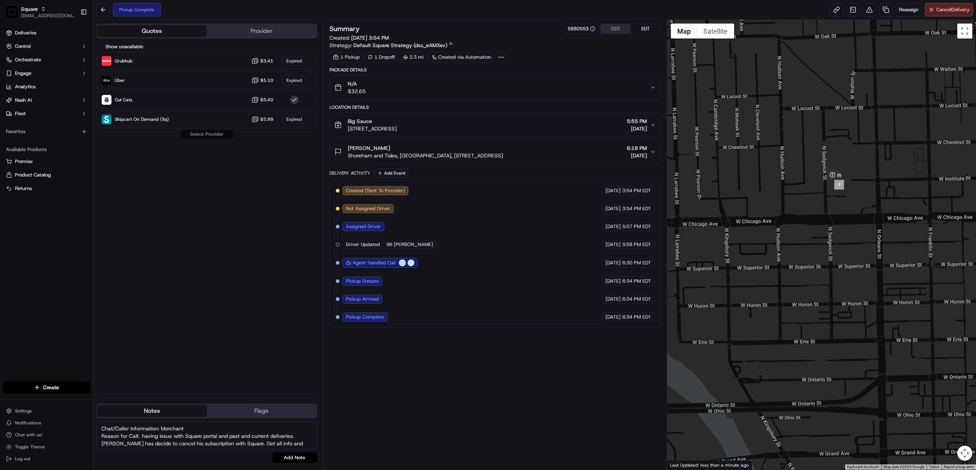
scroll to position [6, 0]
type textarea "Chat/Caller Information: Merchant Reason for Call: having issue with Square por…"
click at [293, 457] on button "Add Note" at bounding box center [294, 457] width 45 height 10
